Goal: Task Accomplishment & Management: Manage account settings

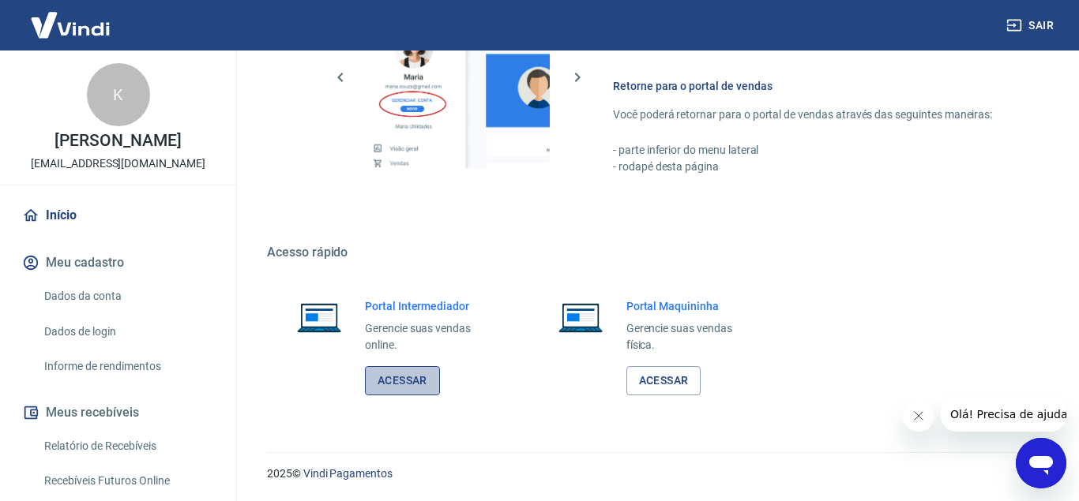
click at [386, 384] on link "Acessar" at bounding box center [402, 380] width 75 height 29
click at [1034, 25] on button "Sair" at bounding box center [1031, 25] width 57 height 29
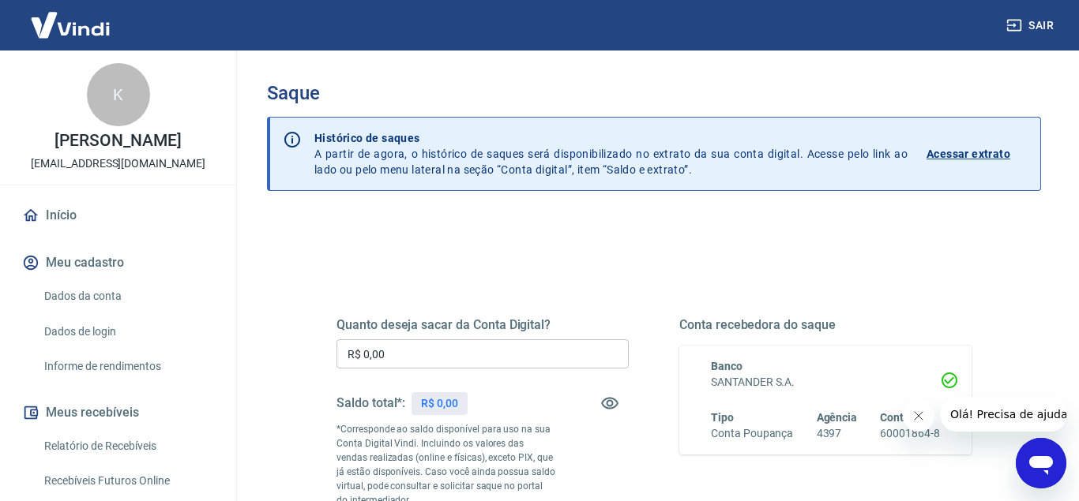
click at [923, 413] on icon "Close message from company" at bounding box center [917, 416] width 13 height 13
